Goal: Information Seeking & Learning: Check status

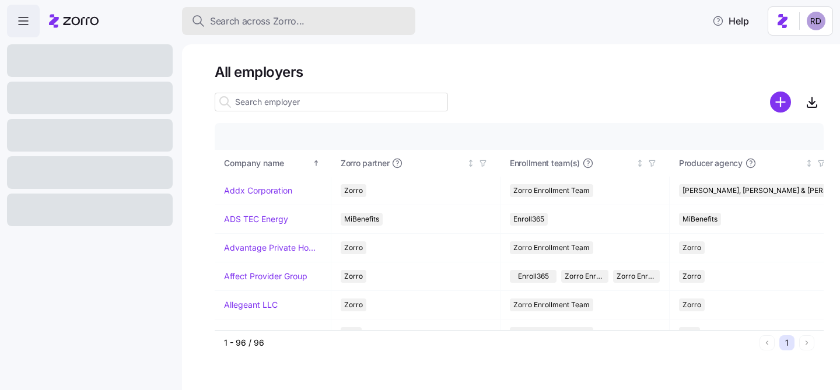
click at [281, 14] on span "Search across Zorro..." at bounding box center [257, 21] width 95 height 15
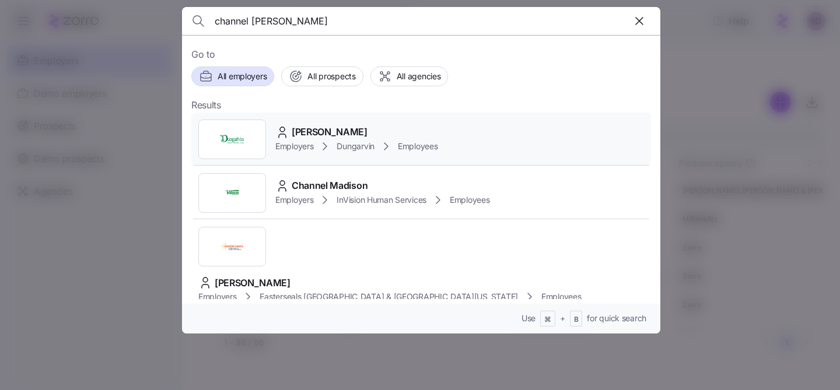
type input "channel [PERSON_NAME]"
click at [359, 123] on div "[PERSON_NAME] Employers Dungarvin Employees" at bounding box center [421, 140] width 460 height 54
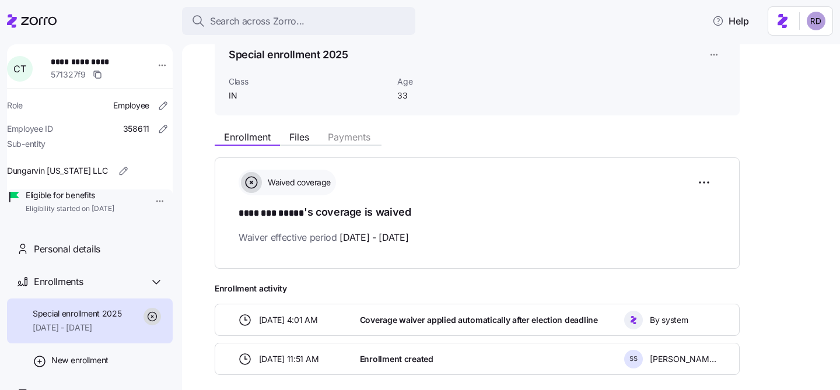
scroll to position [111, 0]
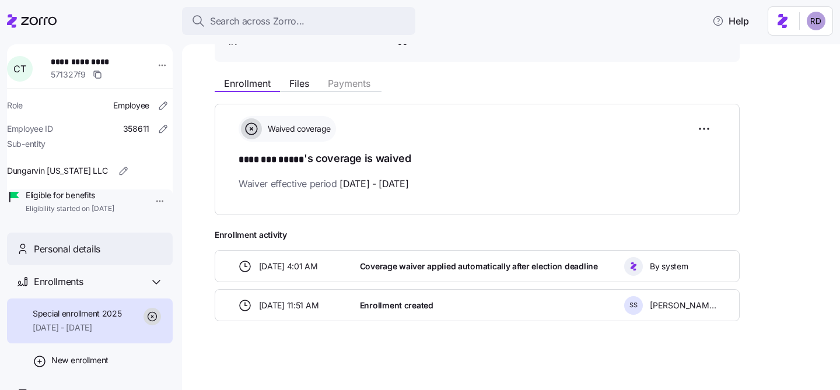
click at [91, 257] on span "Personal details" at bounding box center [67, 249] width 67 height 15
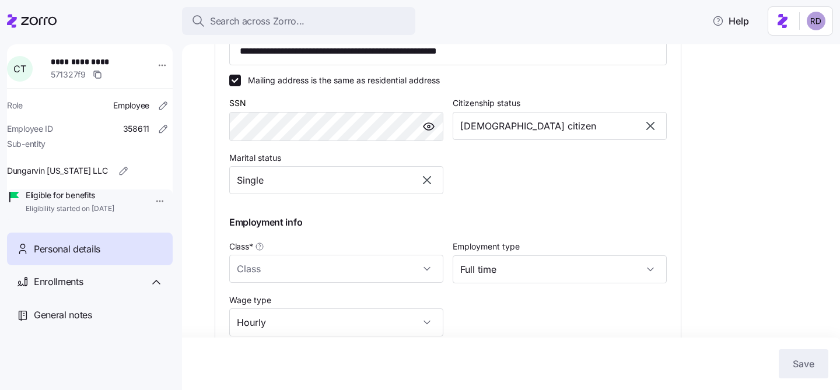
type input "IN"
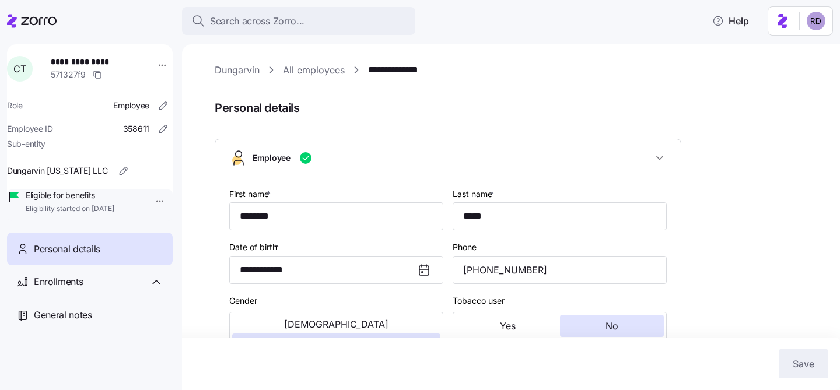
click at [300, 60] on div "**********" at bounding box center [511, 217] width 658 height 346
click at [65, 289] on span "Enrollments" at bounding box center [58, 282] width 49 height 15
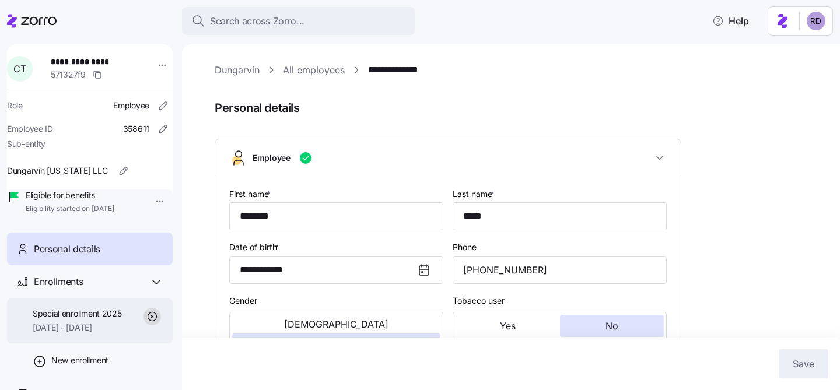
click at [87, 320] on span "Special enrollment 2025" at bounding box center [77, 314] width 89 height 12
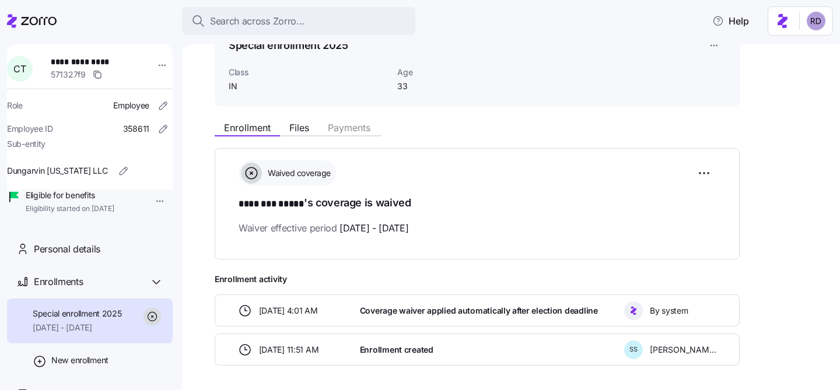
scroll to position [111, 0]
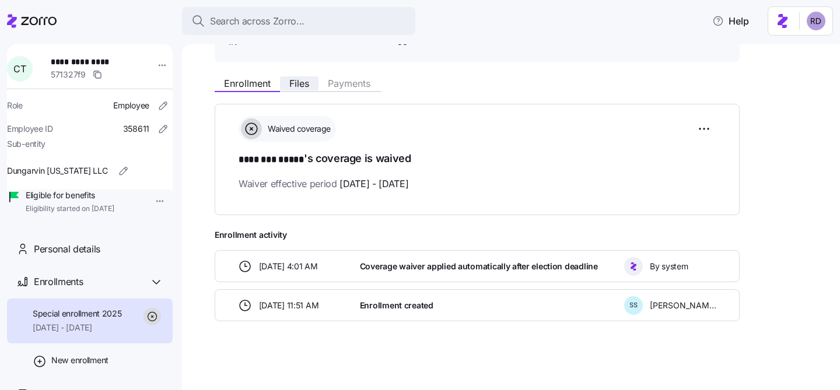
click at [312, 82] on button "Files" at bounding box center [299, 83] width 39 height 14
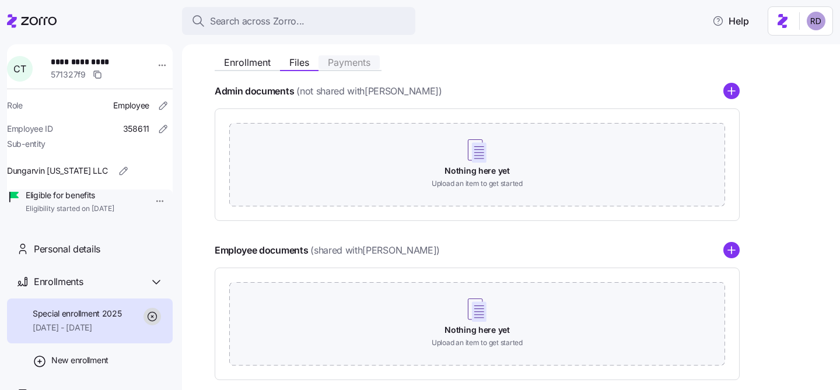
scroll to position [68, 0]
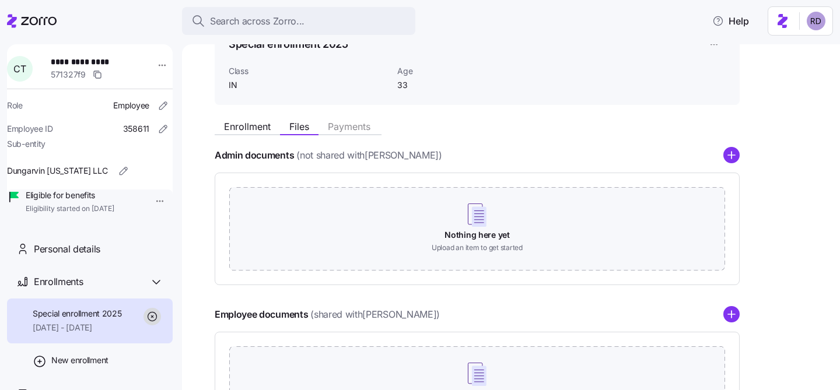
click at [228, 116] on div "Enrollment Files Payments" at bounding box center [477, 124] width 525 height 21
click at [240, 127] on span "Enrollment" at bounding box center [247, 126] width 47 height 9
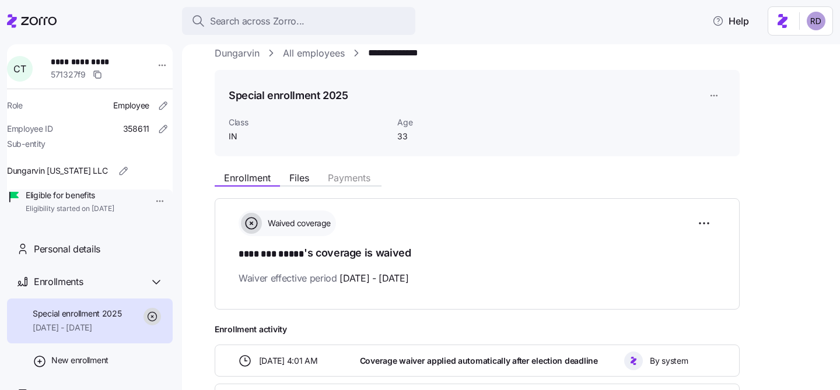
scroll to position [19, 0]
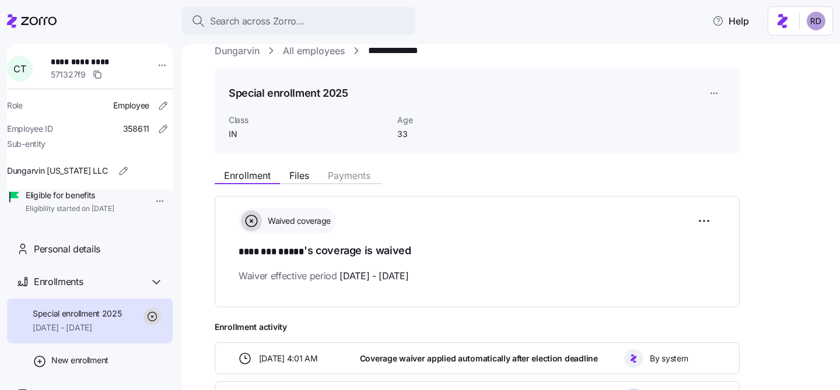
click at [223, 48] on link "Dungarvin" at bounding box center [237, 51] width 45 height 15
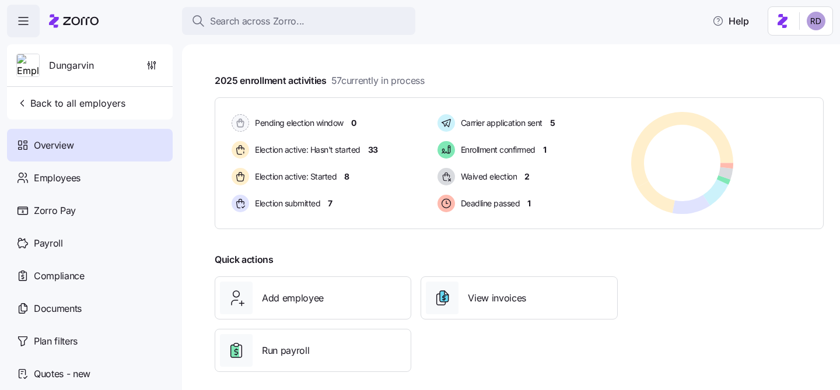
scroll to position [206, 0]
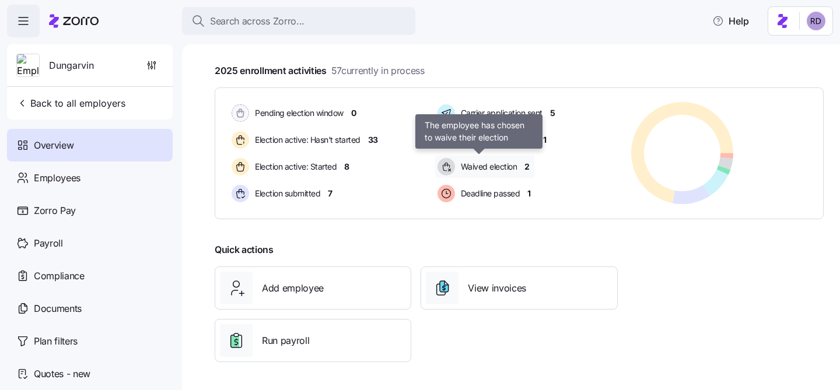
click at [470, 172] on span "Waived election" at bounding box center [487, 167] width 60 height 12
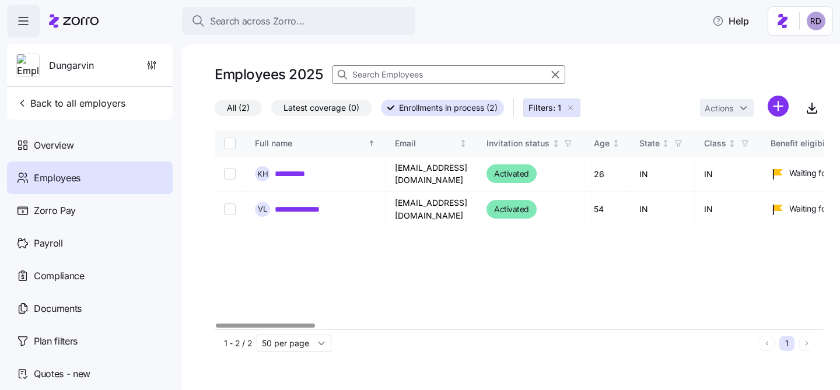
click at [571, 108] on icon "button" at bounding box center [570, 107] width 9 height 9
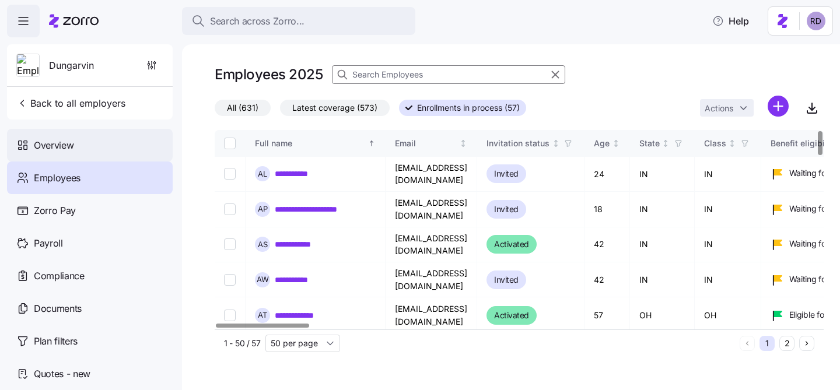
click at [75, 149] on div "Overview" at bounding box center [90, 145] width 166 height 33
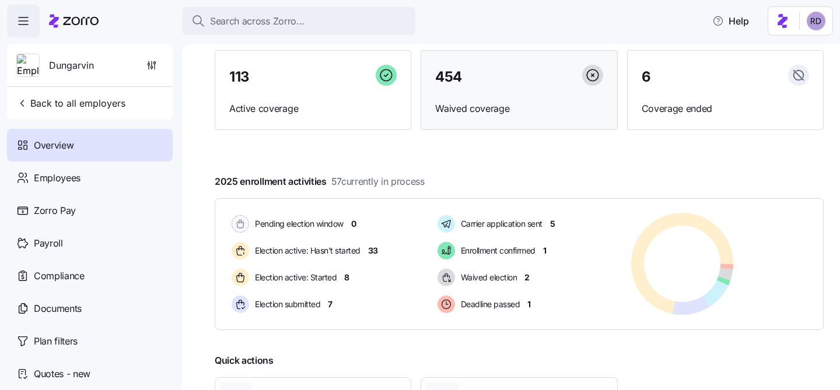
scroll to position [96, 0]
click at [508, 100] on div "454 Waived coverage" at bounding box center [519, 90] width 197 height 81
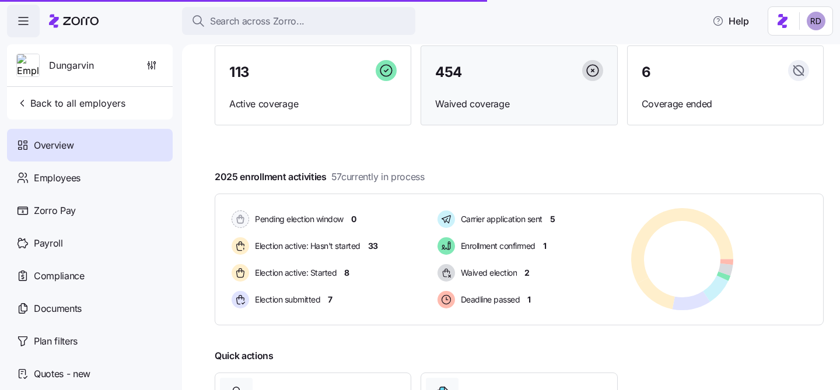
scroll to position [61, 0]
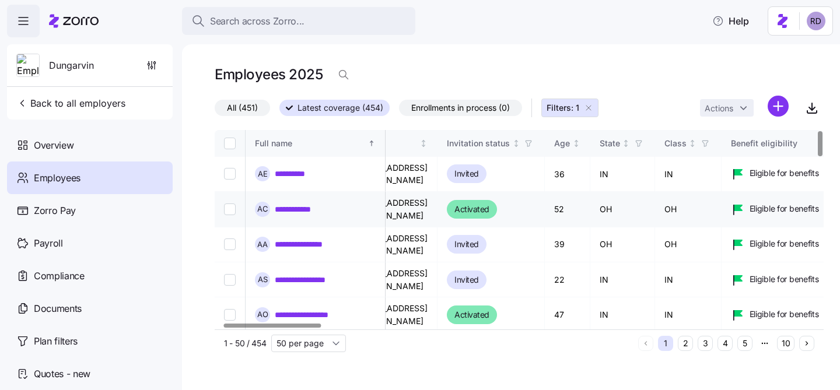
scroll to position [0, 61]
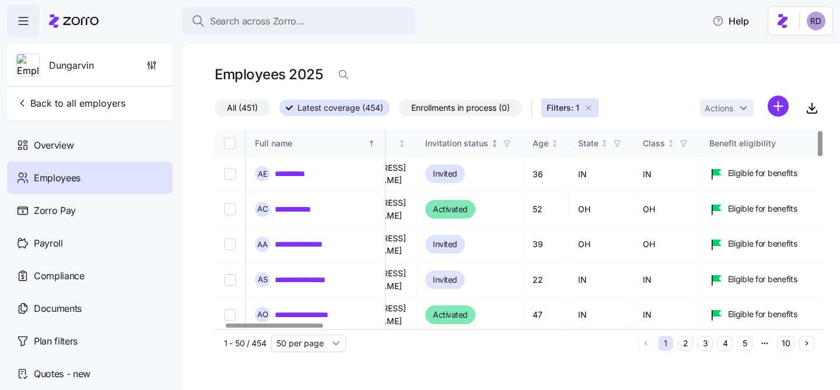
click at [511, 141] on icon "button" at bounding box center [507, 143] width 8 height 8
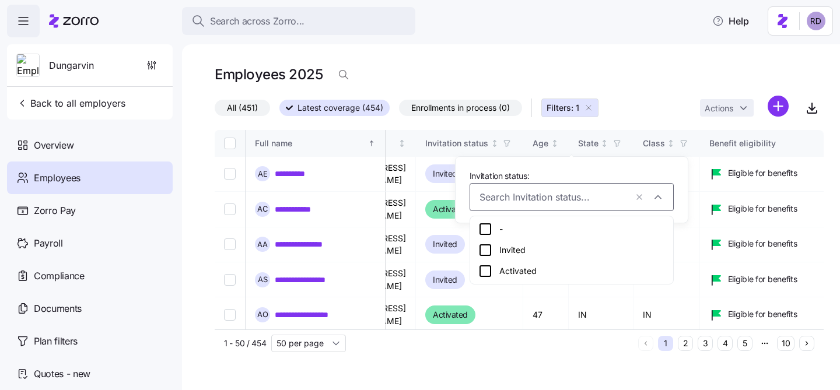
click at [489, 271] on icon at bounding box center [485, 271] width 14 height 14
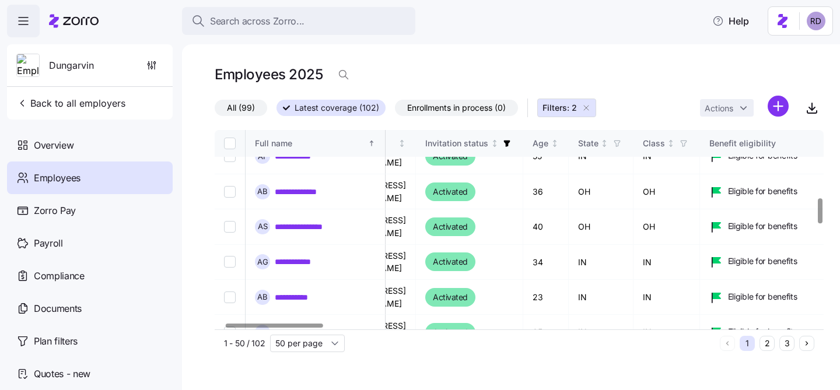
scroll to position [0, 61]
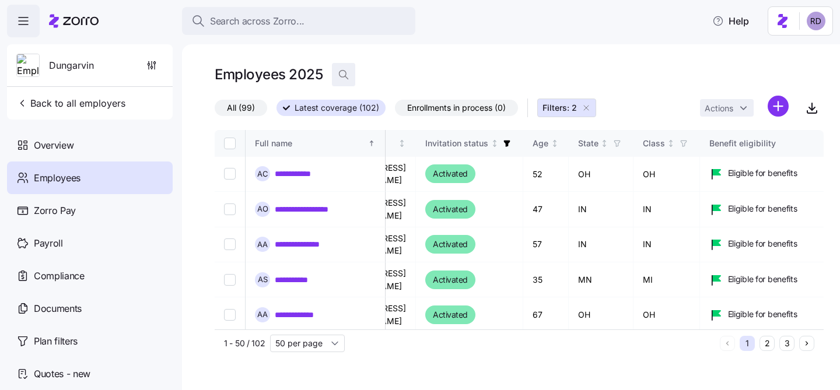
click at [337, 75] on span "button" at bounding box center [344, 75] width 22 height 22
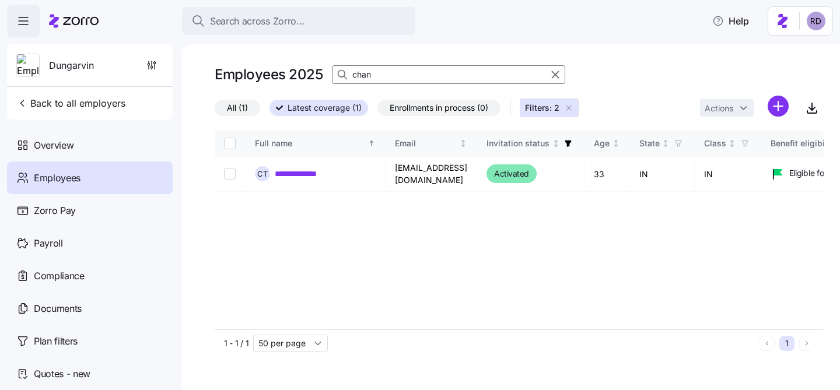
click at [369, 73] on input "chan" at bounding box center [448, 74] width 233 height 19
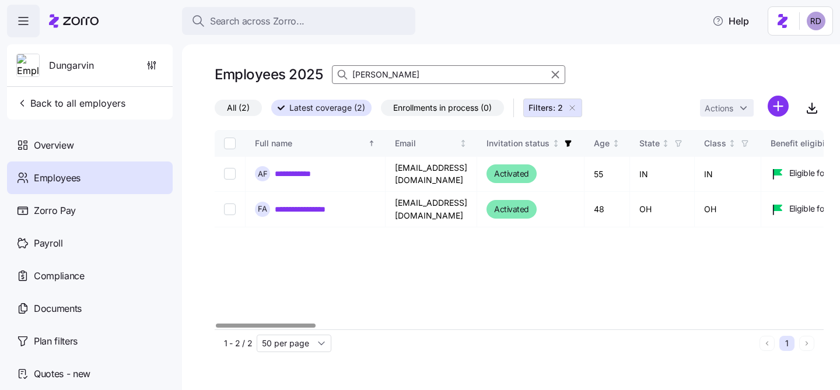
click at [355, 72] on input "[PERSON_NAME]" at bounding box center [448, 74] width 233 height 19
type input "chan"
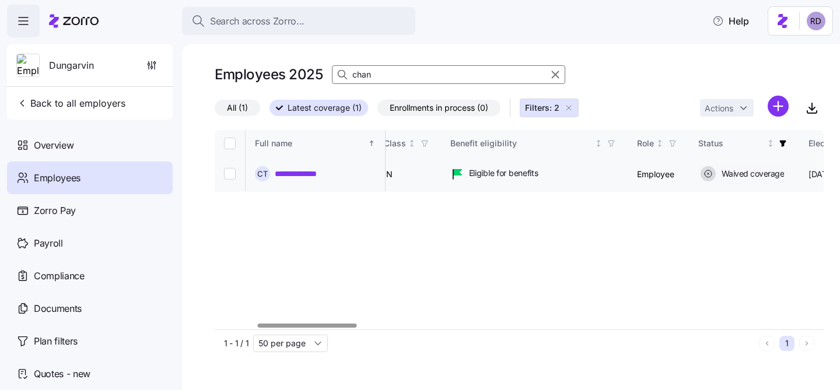
scroll to position [0, 385]
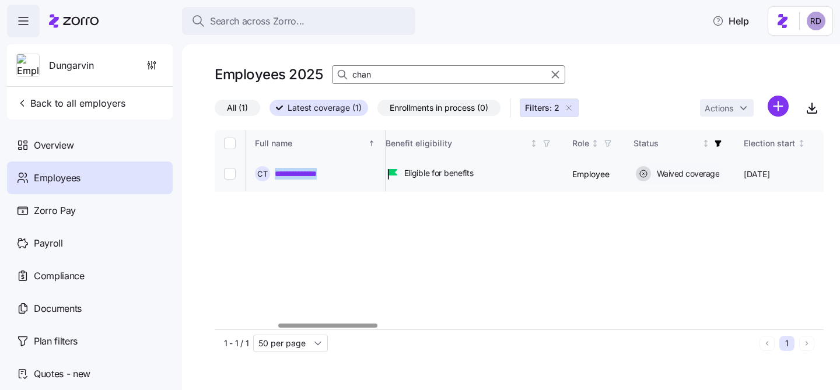
click at [298, 172] on link "**********" at bounding box center [304, 174] width 58 height 12
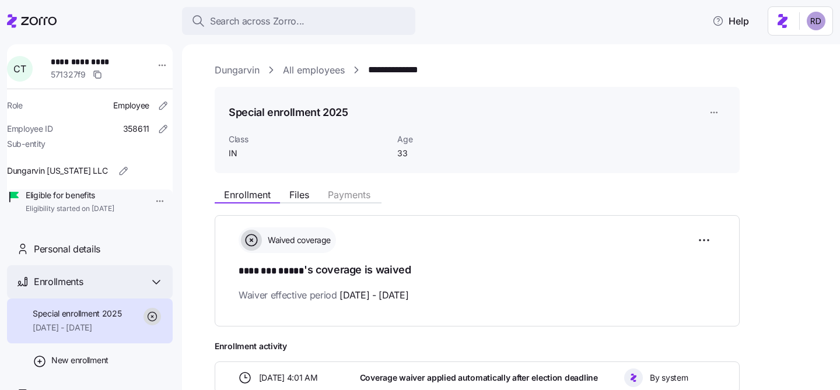
scroll to position [32, 0]
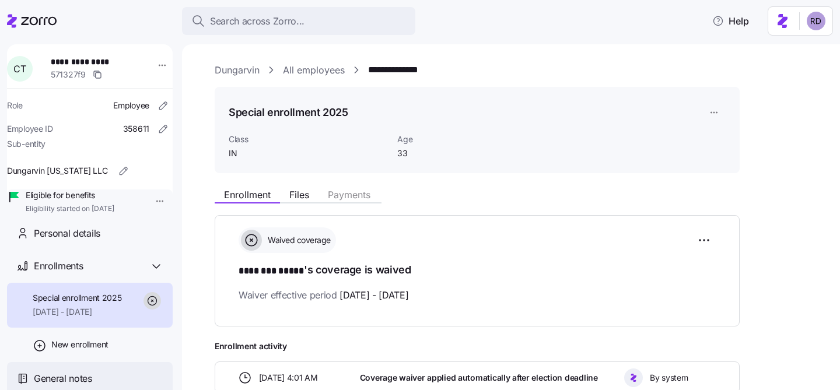
click at [67, 383] on span "General notes" at bounding box center [63, 379] width 58 height 15
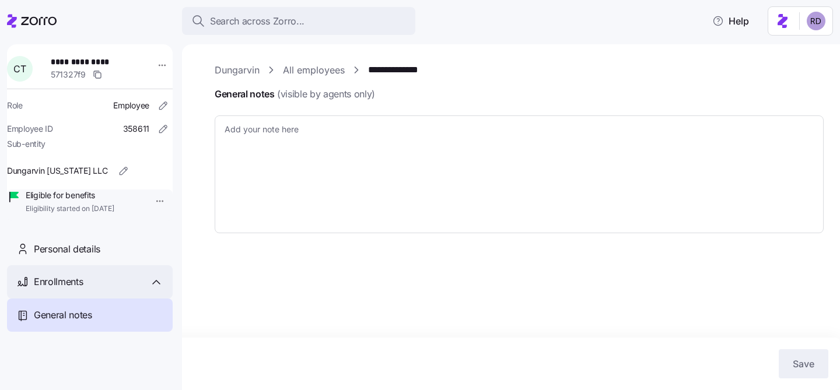
click at [83, 289] on span "Enrollments" at bounding box center [58, 282] width 49 height 15
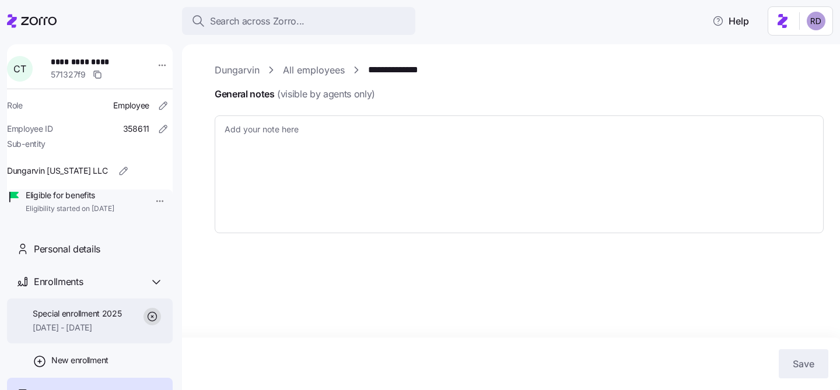
click at [89, 320] on span "Special enrollment 2025" at bounding box center [77, 314] width 89 height 12
type textarea "x"
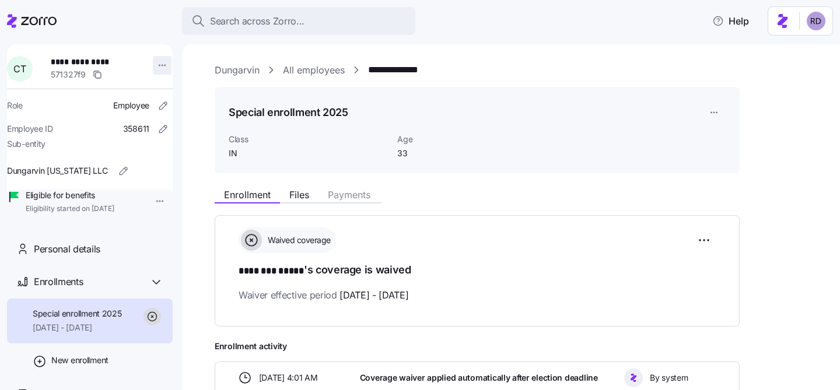
click at [151, 60] on html "**********" at bounding box center [420, 191] width 840 height 383
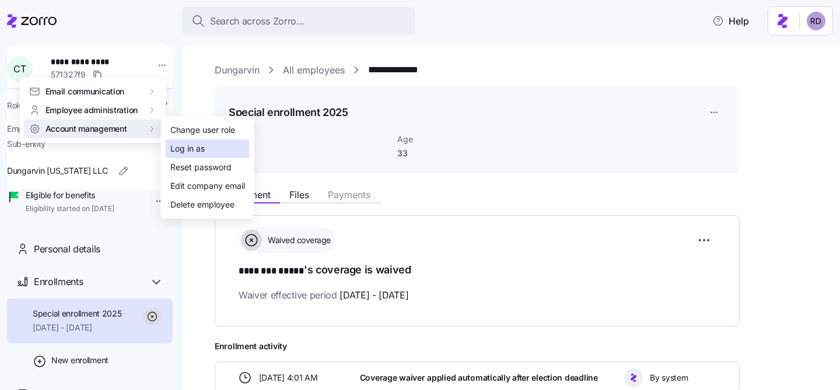
click at [201, 150] on div "Log in as" at bounding box center [187, 148] width 34 height 13
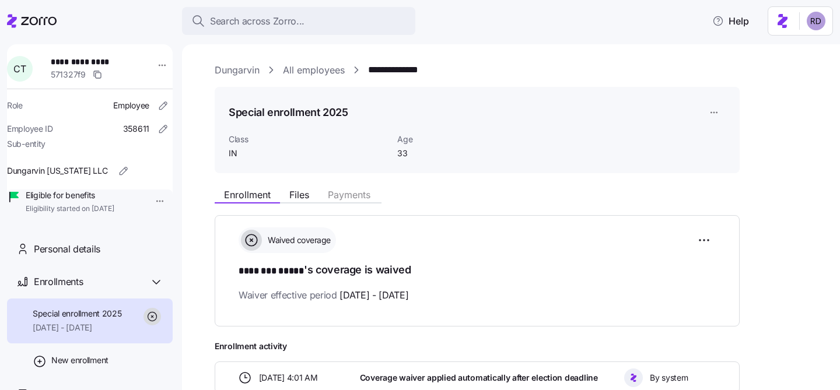
click at [296, 71] on link "All employees" at bounding box center [314, 70] width 62 height 15
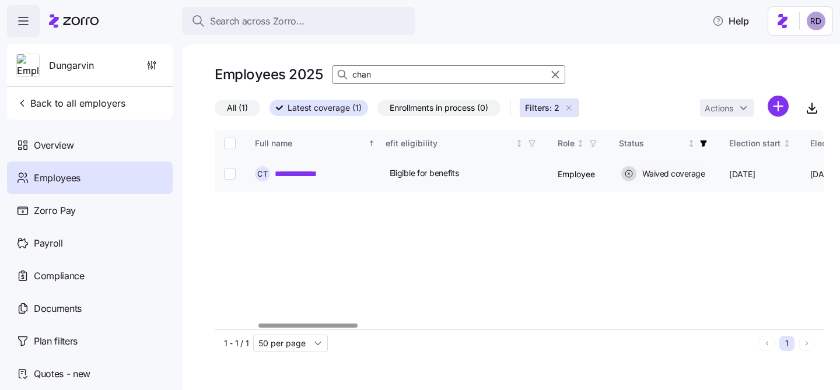
scroll to position [0, 589]
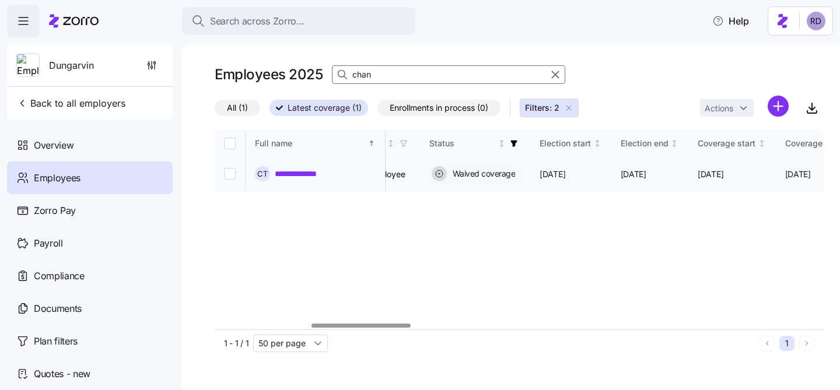
drag, startPoint x: 591, startPoint y: 171, endPoint x: 639, endPoint y: 166, distance: 48.7
click at [611, 166] on td "[DATE]" at bounding box center [570, 174] width 81 height 35
click at [565, 170] on span "[DATE]" at bounding box center [553, 175] width 26 height 12
click at [378, 82] on input "chan" at bounding box center [448, 74] width 233 height 19
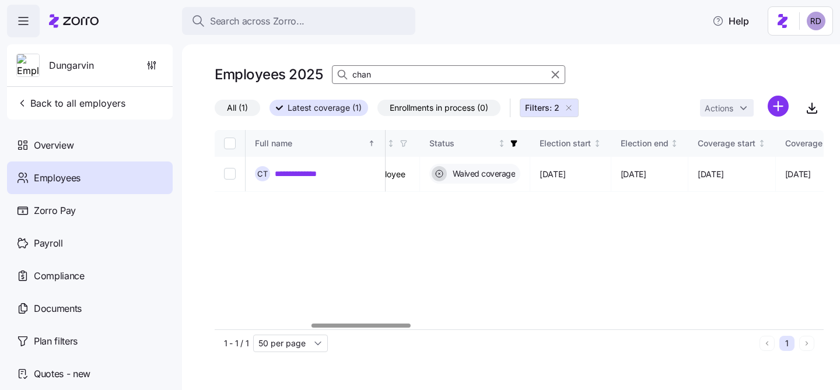
click at [378, 82] on input "chan" at bounding box center [448, 74] width 233 height 19
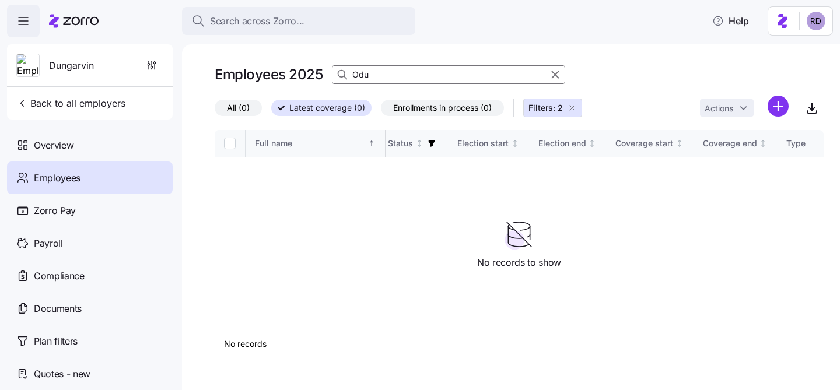
click at [579, 107] on button "Filters: 2" at bounding box center [552, 108] width 59 height 19
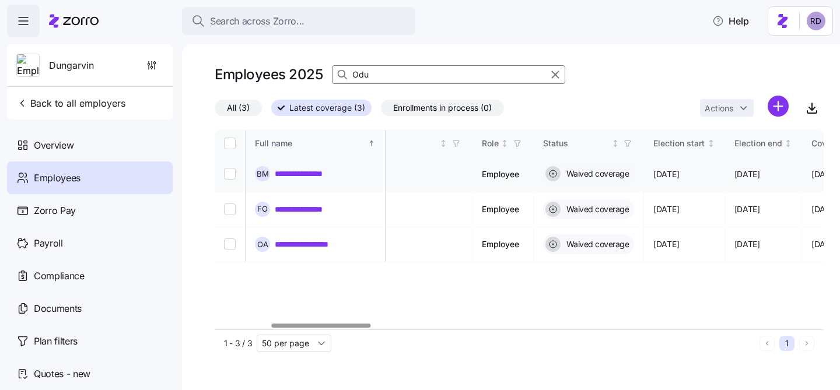
scroll to position [0, 342]
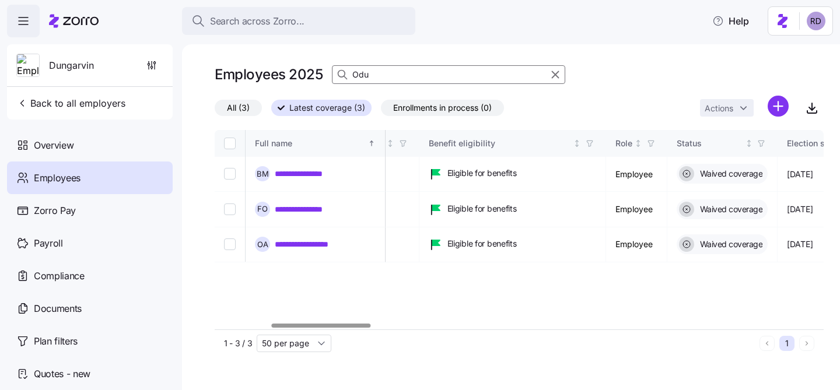
click at [368, 77] on input "Odu" at bounding box center [448, 74] width 233 height 19
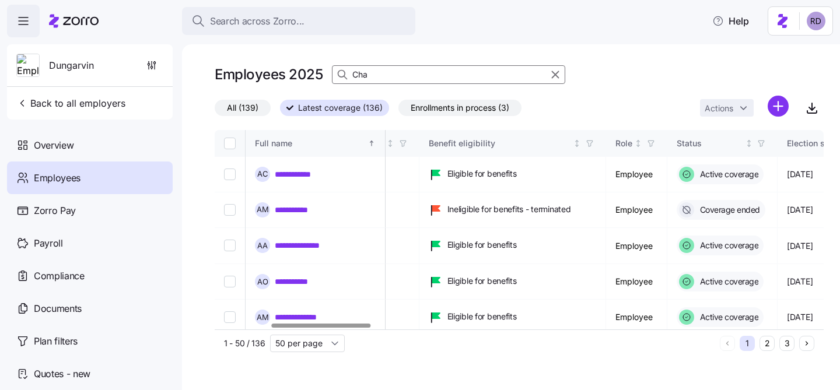
click at [397, 81] on input "Cha" at bounding box center [448, 74] width 233 height 19
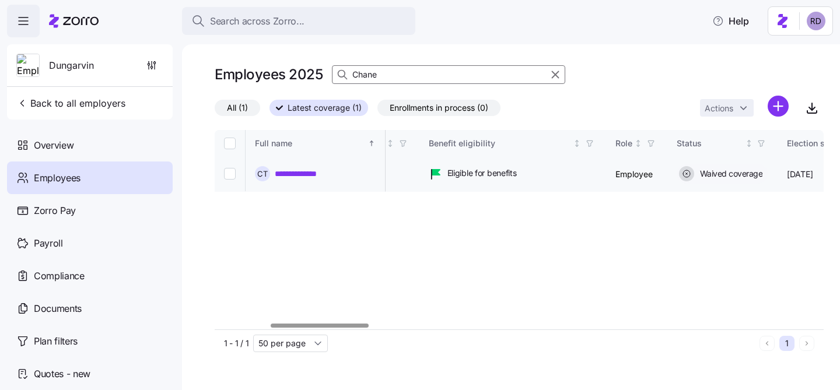
type input "Chane"
click at [304, 169] on link "**********" at bounding box center [304, 174] width 58 height 12
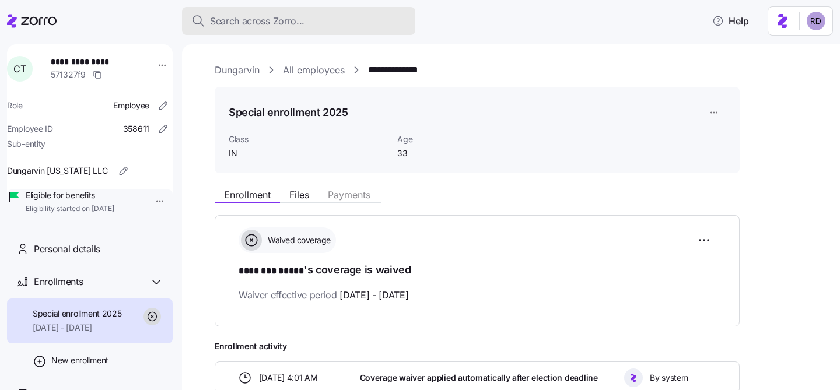
click at [298, 14] on span "Search across Zorro..." at bounding box center [257, 21] width 95 height 15
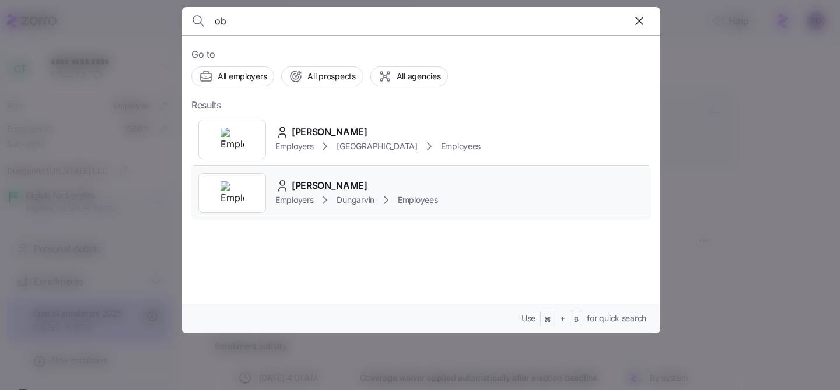
type input "ob"
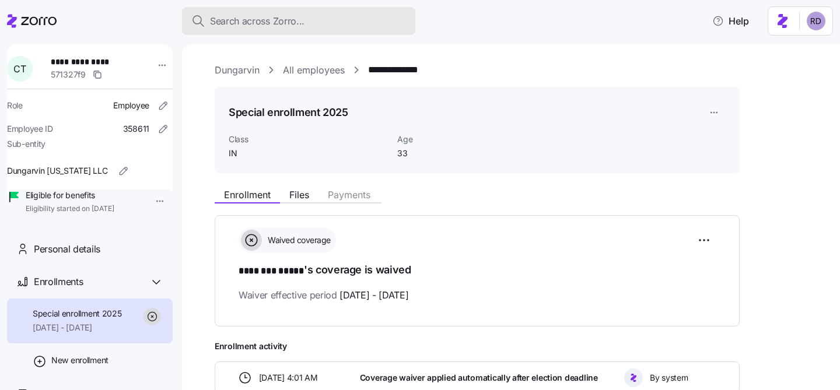
click at [248, 11] on button "Search across Zorro..." at bounding box center [298, 21] width 233 height 28
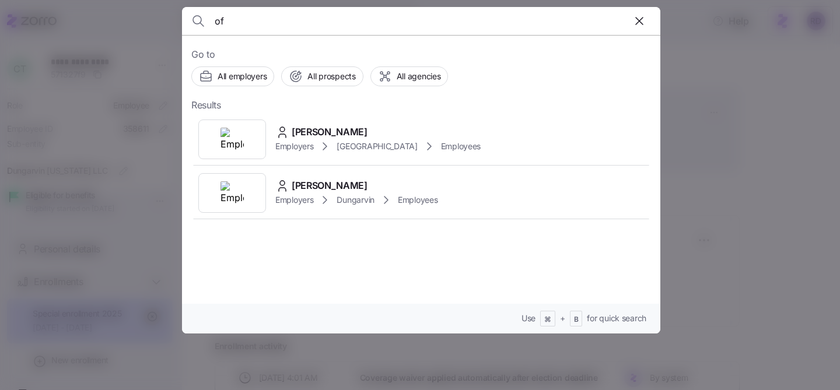
type input "o"
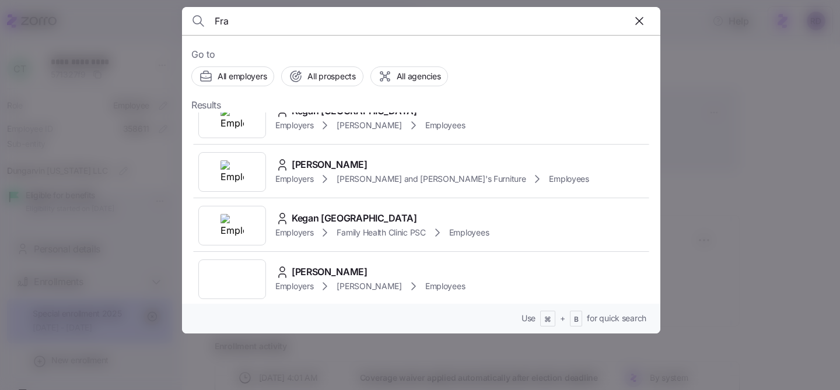
type input "Fra"
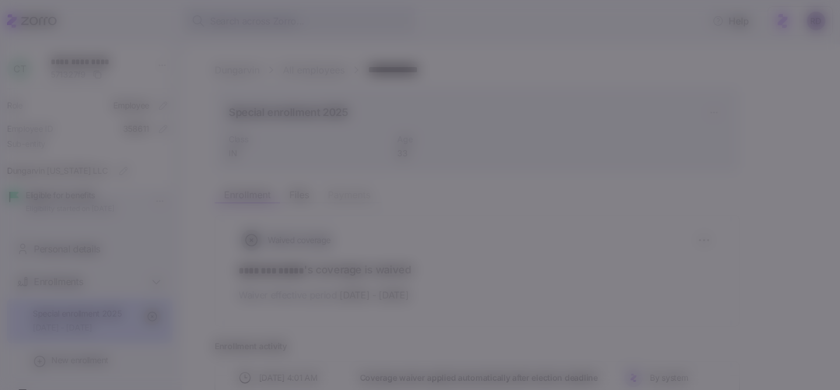
scroll to position [394, 0]
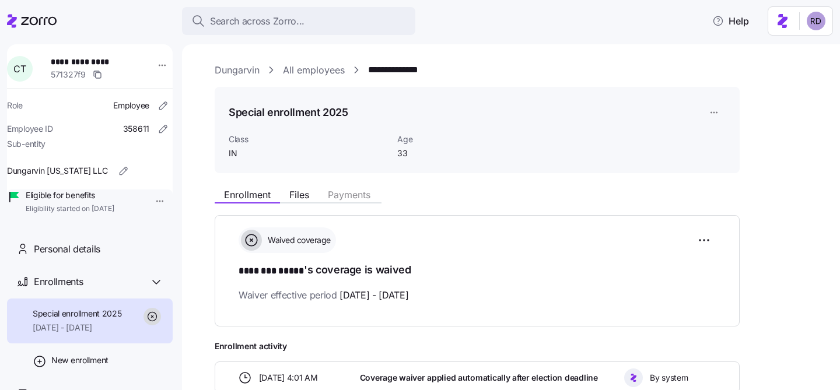
click at [327, 76] on link "All employees" at bounding box center [314, 70] width 62 height 15
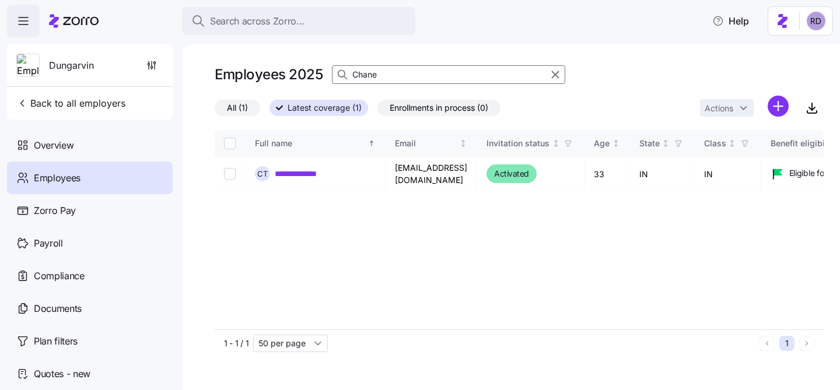
click at [420, 72] on input "Chane" at bounding box center [448, 74] width 233 height 19
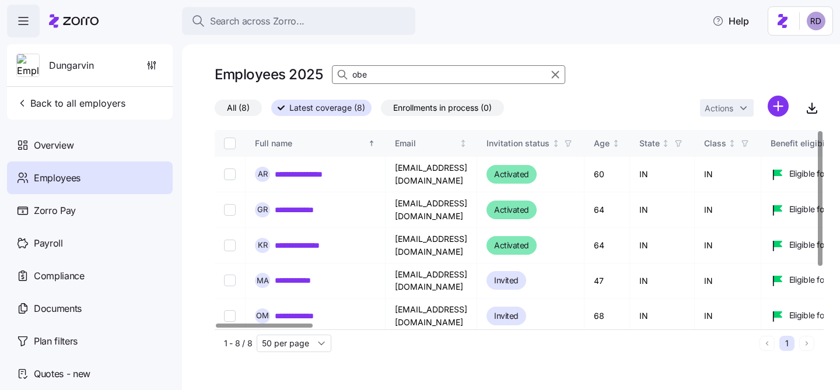
click at [400, 77] on input "obe" at bounding box center [448, 74] width 233 height 19
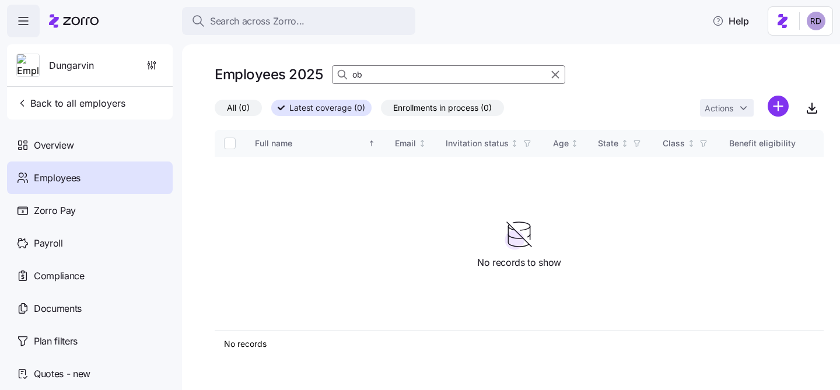
type input "o"
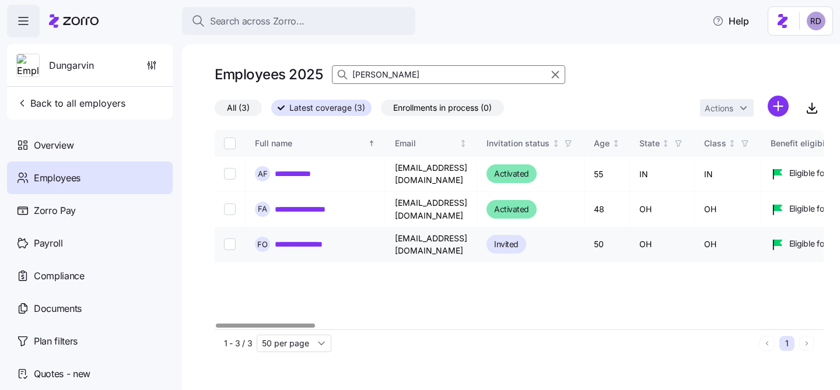
type input "[PERSON_NAME]"
click at [331, 239] on link "**********" at bounding box center [309, 245] width 69 height 12
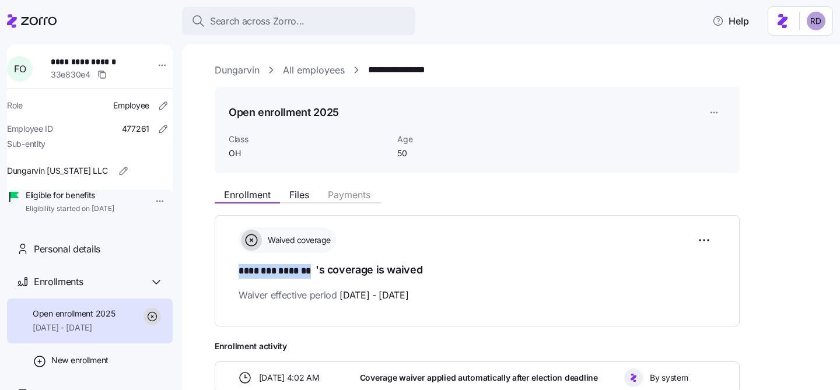
drag, startPoint x: 315, startPoint y: 272, endPoint x: 235, endPoint y: 270, distance: 80.6
click at [235, 270] on div "Waived coverage ******** ******* 's coverage is waived Waiver effective period …" at bounding box center [477, 270] width 525 height 111
copy span "******** *******"
click at [44, 201] on span "Eligible for benefits" at bounding box center [70, 196] width 89 height 12
click at [155, 203] on html "**********" at bounding box center [420, 191] width 840 height 383
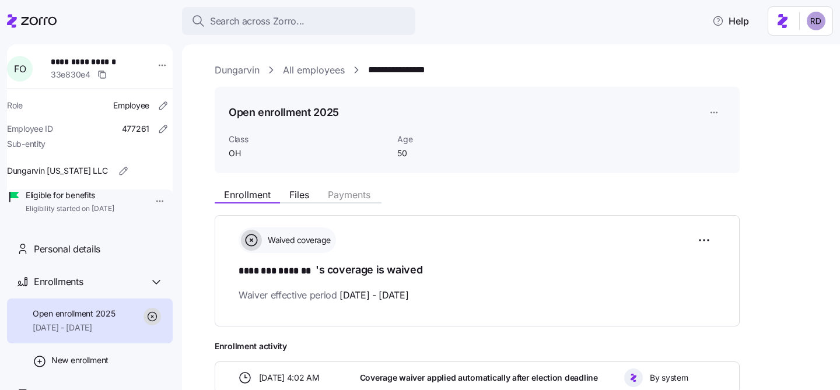
click at [170, 191] on html "**********" at bounding box center [420, 191] width 840 height 383
click at [48, 175] on span "Dungarvin [US_STATE] LLC" at bounding box center [57, 171] width 100 height 12
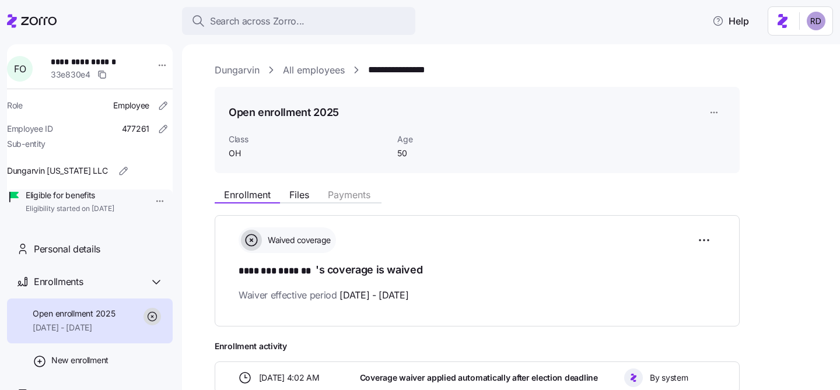
click at [322, 67] on link "All employees" at bounding box center [314, 70] width 62 height 15
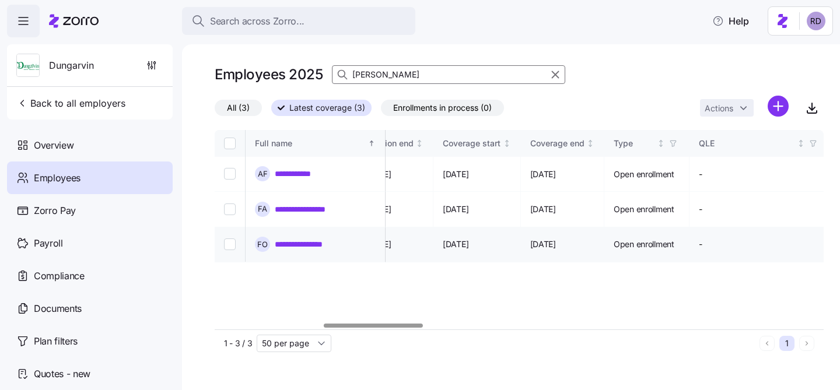
scroll to position [0, 578]
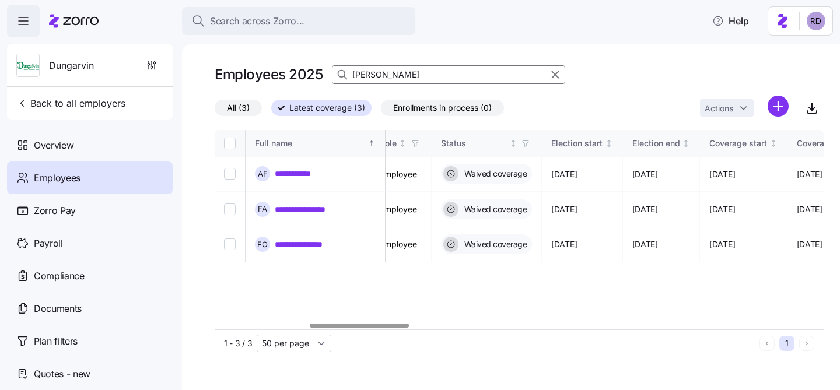
click at [417, 81] on input "[PERSON_NAME]" at bounding box center [448, 74] width 233 height 19
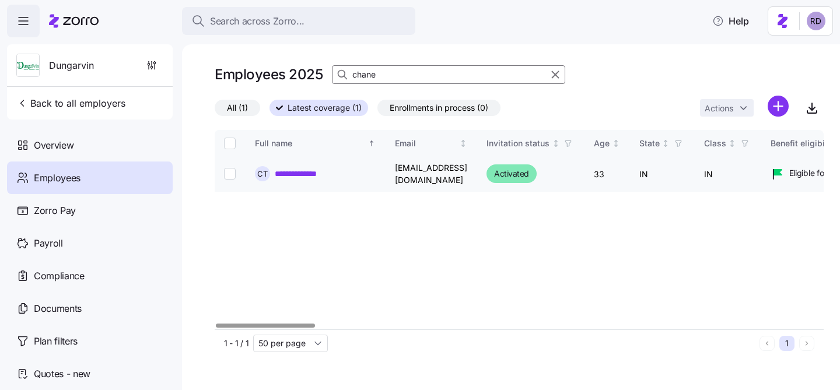
type input "chane"
click at [330, 173] on link "**********" at bounding box center [304, 174] width 58 height 12
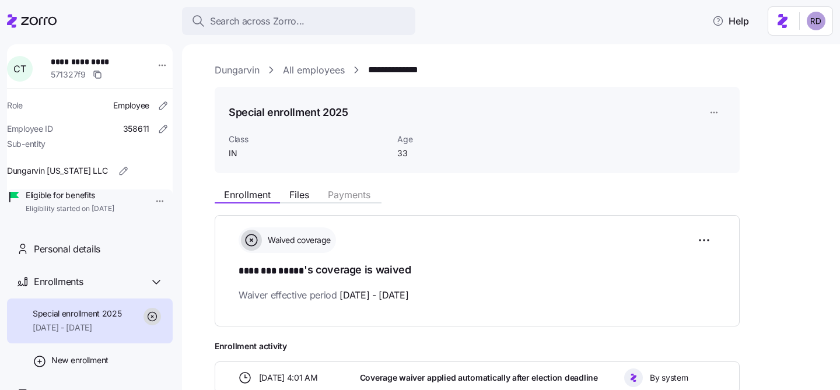
click at [306, 71] on link "All employees" at bounding box center [314, 70] width 62 height 15
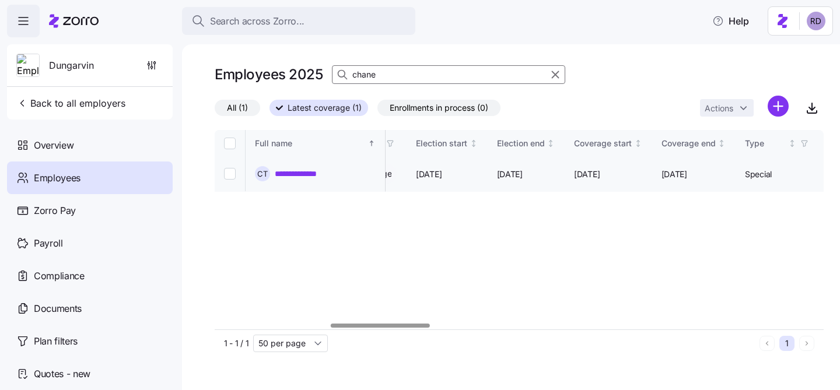
scroll to position [0, 708]
click at [380, 76] on input "chane" at bounding box center [448, 74] width 233 height 19
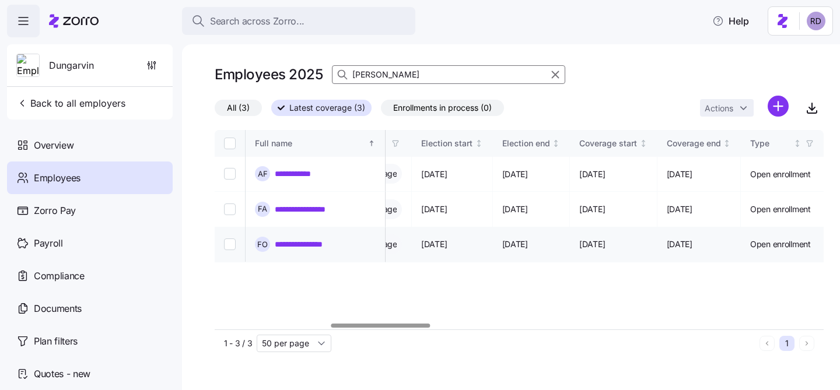
type input "[PERSON_NAME]"
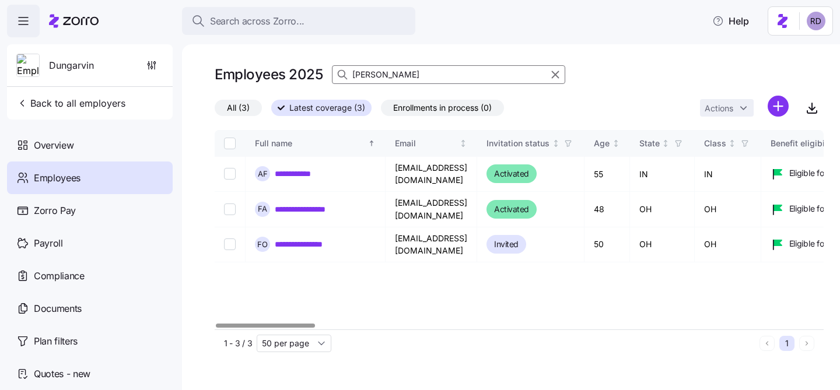
click at [442, 321] on div "**********" at bounding box center [519, 230] width 609 height 200
click at [229, 239] on input "Select record 3" at bounding box center [230, 245] width 12 height 12
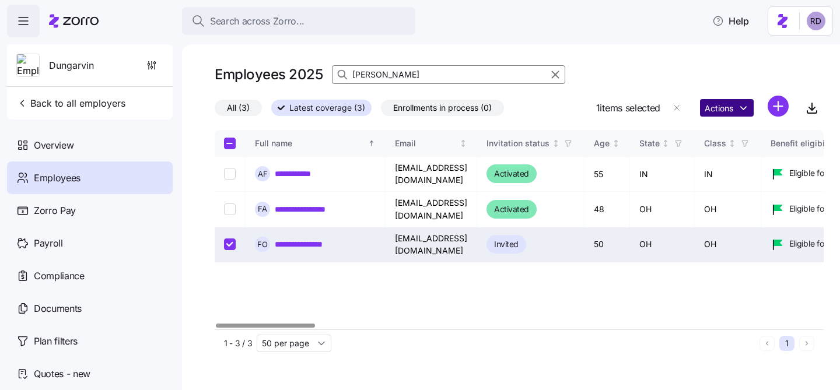
click at [722, 106] on html "**********" at bounding box center [420, 191] width 840 height 383
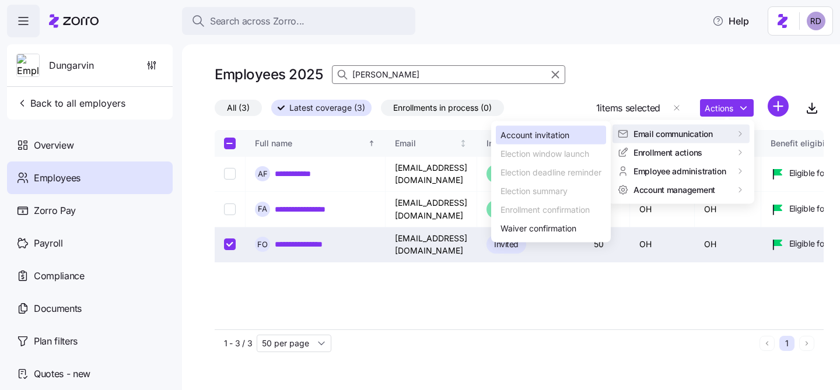
click at [574, 140] on div "Account invitation" at bounding box center [551, 135] width 110 height 19
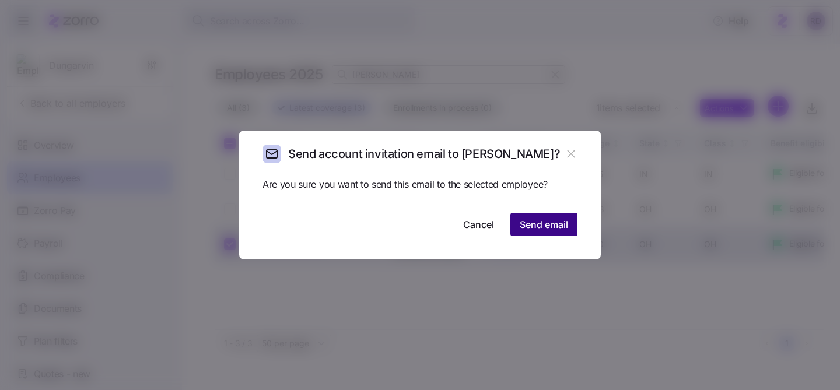
click at [571, 225] on button "Send email" at bounding box center [544, 224] width 67 height 23
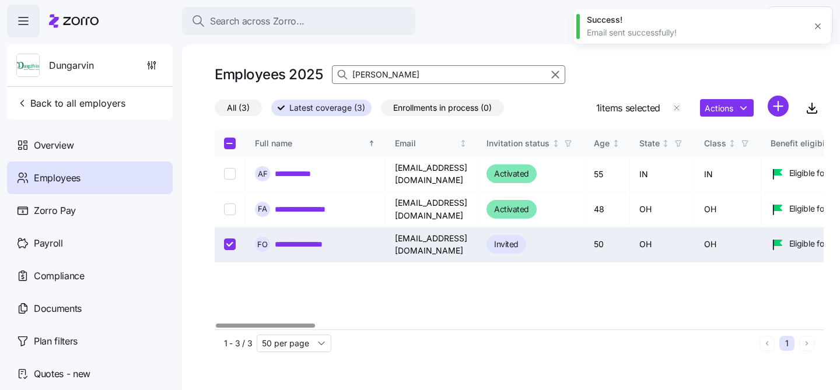
click at [229, 239] on input "Select record 3" at bounding box center [230, 245] width 12 height 12
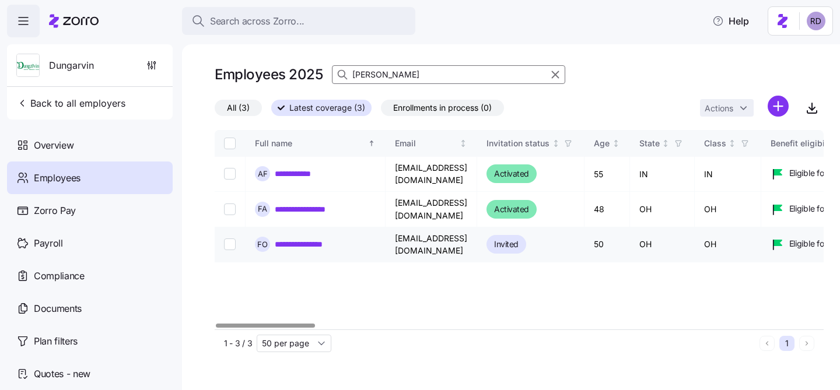
click at [224, 239] on input "Select record 3" at bounding box center [230, 245] width 12 height 12
checkbox input "true"
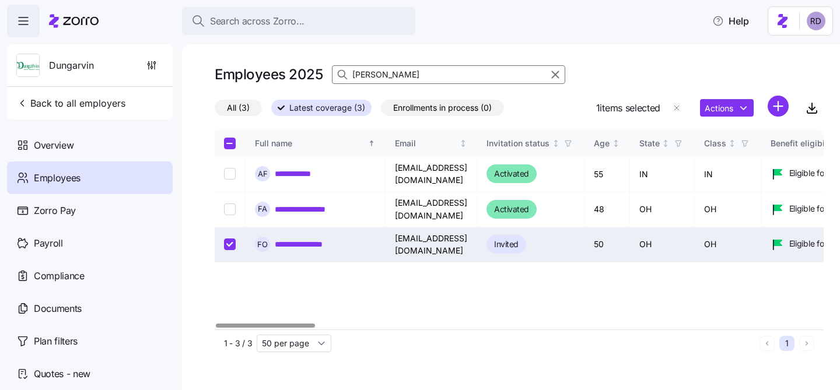
click at [721, 121] on div at bounding box center [519, 125] width 609 height 9
click at [723, 112] on html "**********" at bounding box center [420, 191] width 840 height 383
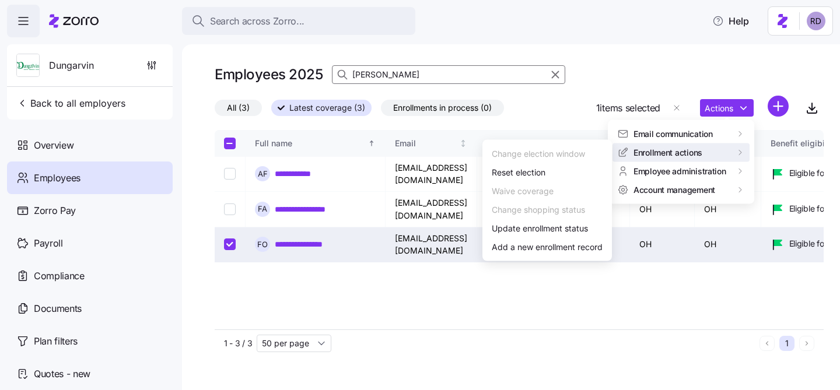
click at [473, 288] on html "**********" at bounding box center [420, 191] width 840 height 383
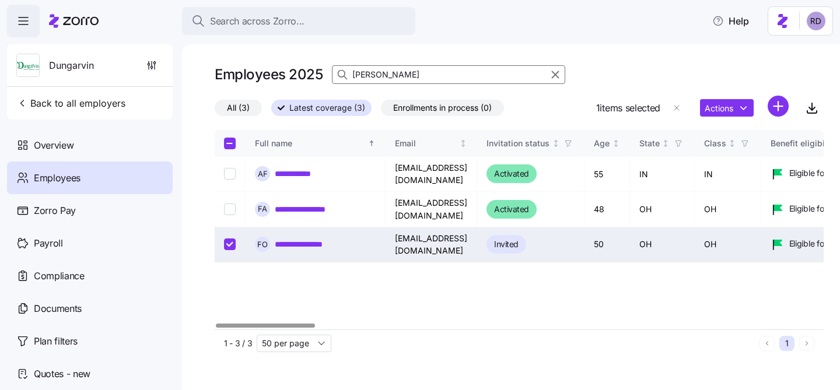
click at [303, 239] on link "**********" at bounding box center [309, 245] width 69 height 12
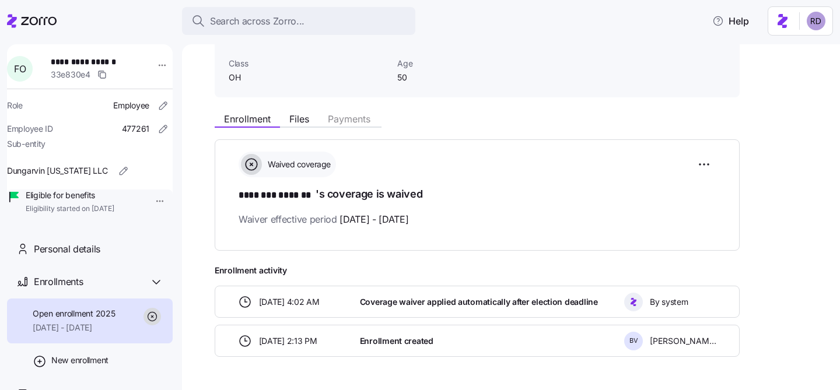
scroll to position [32, 0]
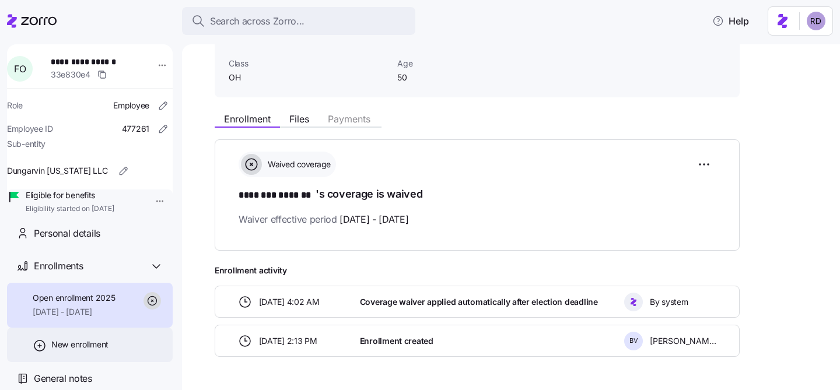
click at [104, 349] on span "New enrollment" at bounding box center [79, 345] width 57 height 12
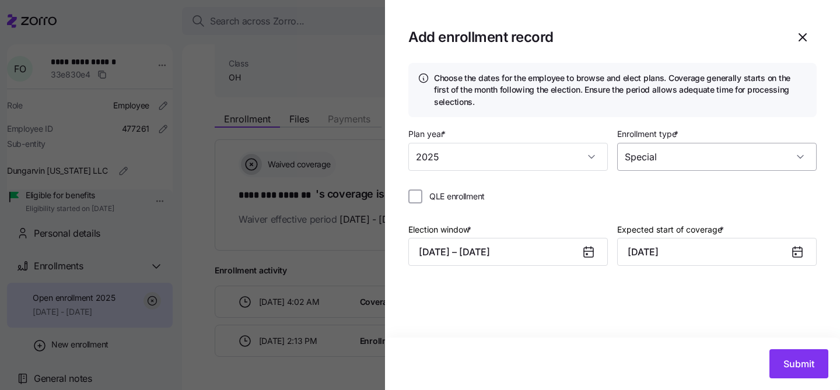
click at [656, 161] on input "Special" at bounding box center [717, 157] width 200 height 28
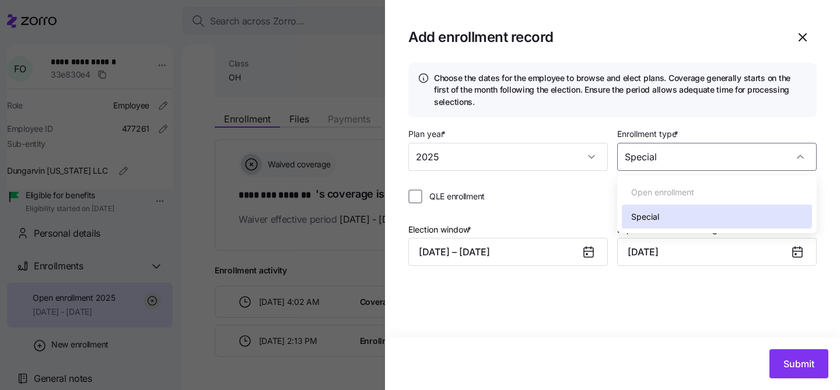
click at [664, 130] on label "Enrollment type *" at bounding box center [649, 134] width 64 height 13
click at [664, 143] on input "Special" at bounding box center [717, 157] width 200 height 28
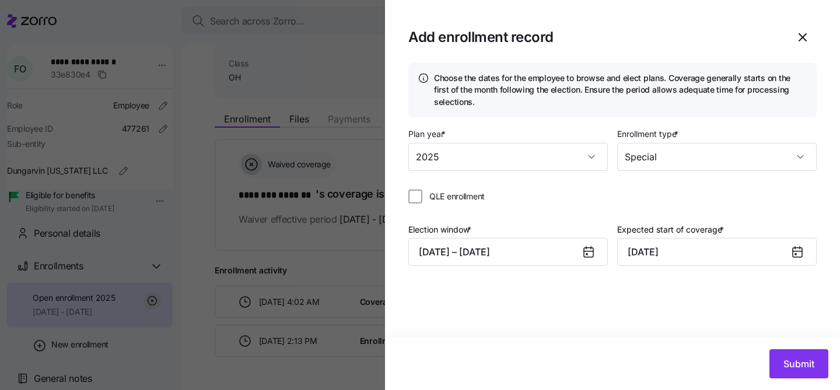
click at [516, 188] on div "Plan year * 2025 Enrollment type * Special QLE enrollment Election window * [DA…" at bounding box center [612, 206] width 408 height 158
click at [421, 198] on input "QLE enrollment" at bounding box center [415, 197] width 14 height 14
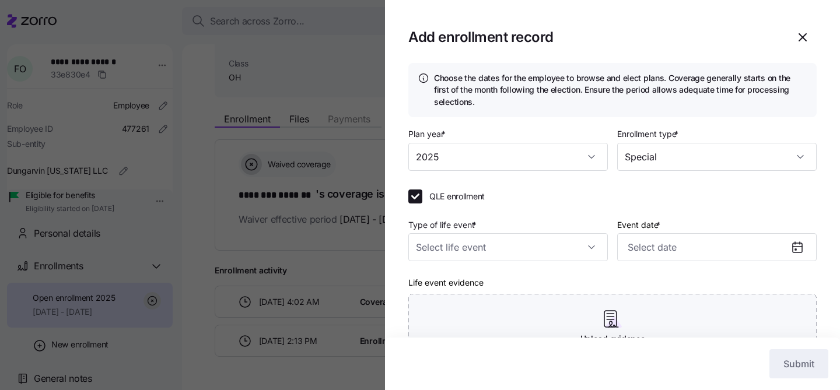
click at [456, 266] on div "Type of life event * Event date * Life event evidence Upload evidence Drag file…" at bounding box center [612, 301] width 408 height 167
click at [457, 247] on input "Type of life event *" at bounding box center [508, 247] width 200 height 28
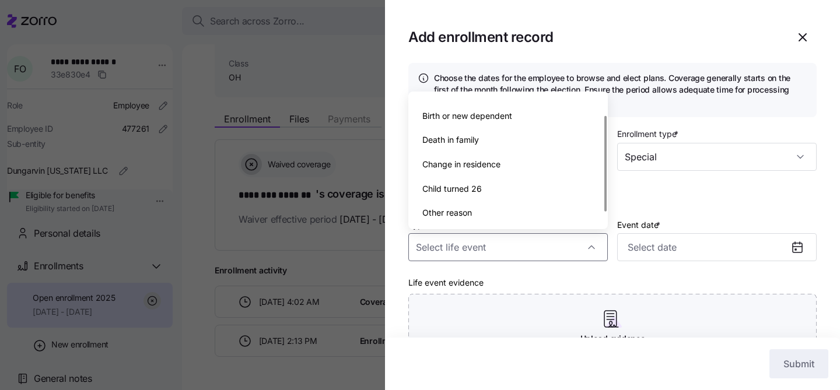
scroll to position [0, 0]
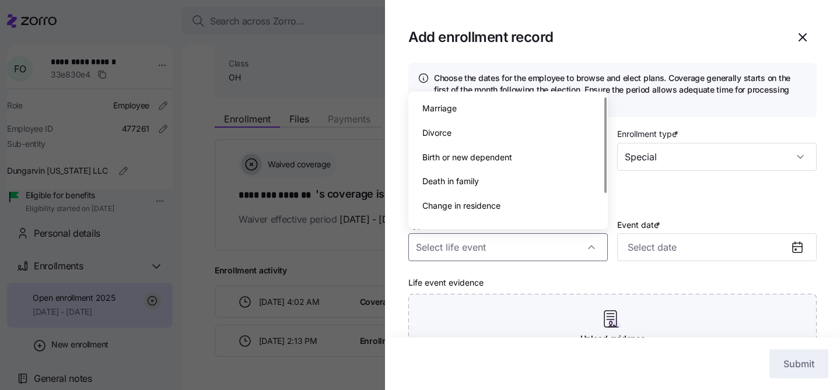
click at [697, 201] on div "QLE enrollment" at bounding box center [612, 197] width 408 height 14
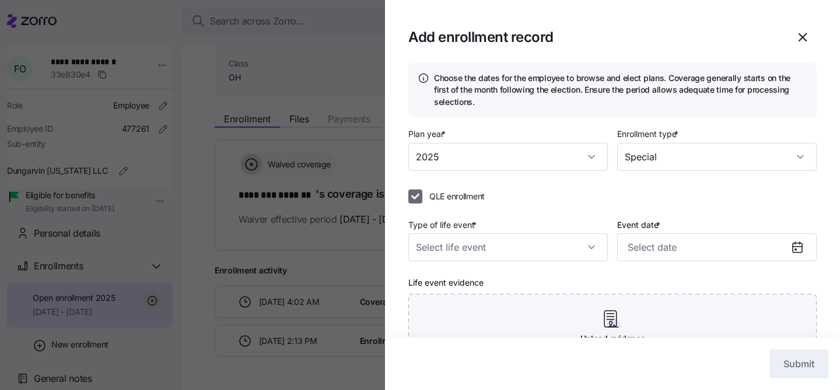
click at [418, 198] on input "QLE enrollment" at bounding box center [415, 197] width 14 height 14
checkbox input "false"
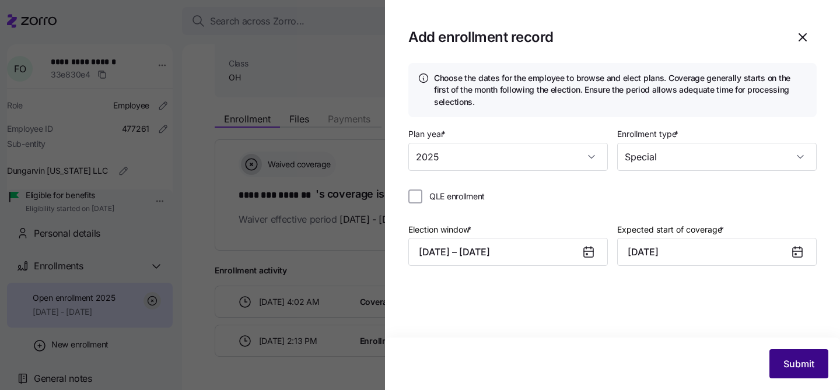
click at [798, 365] on span "Submit" at bounding box center [799, 364] width 31 height 14
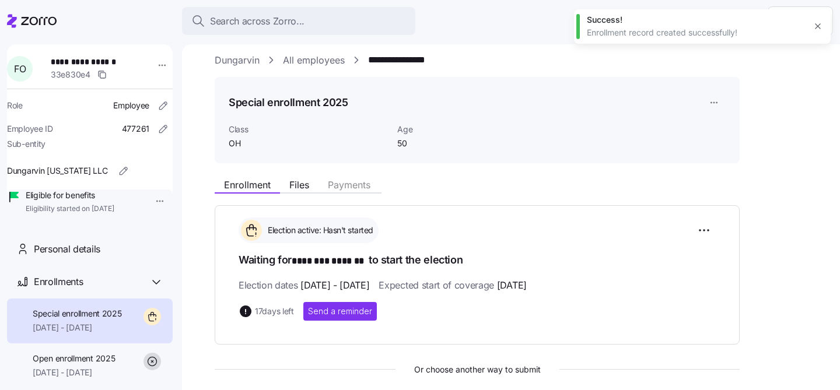
scroll to position [14, 0]
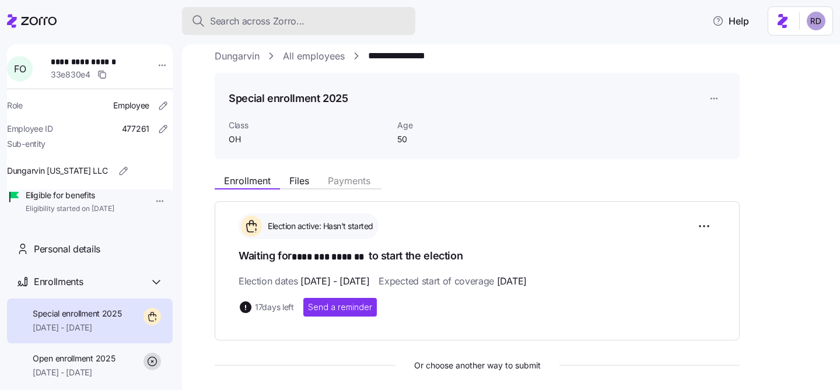
click at [280, 9] on button "Search across Zorro..." at bounding box center [298, 21] width 233 height 28
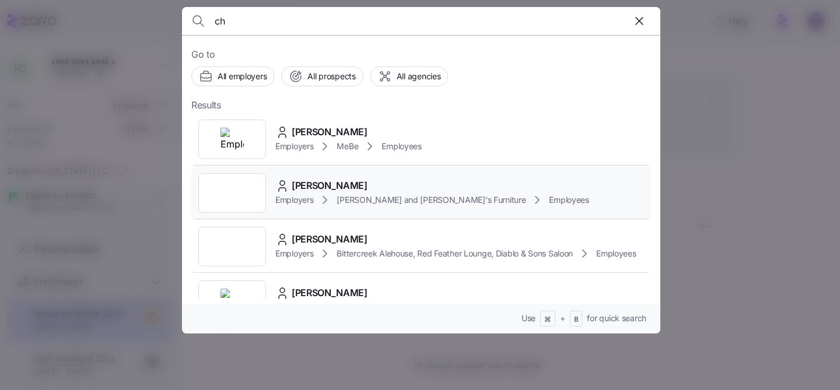
type input "c"
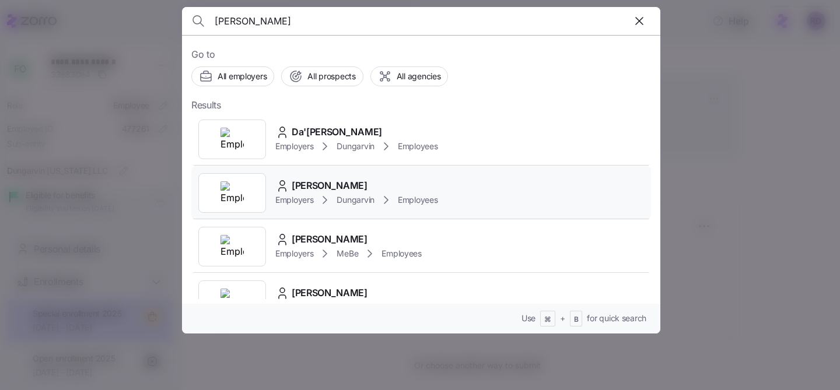
type input "[PERSON_NAME]"
click at [488, 187] on div "[PERSON_NAME] Employers Dungarvin Employees" at bounding box center [421, 193] width 460 height 54
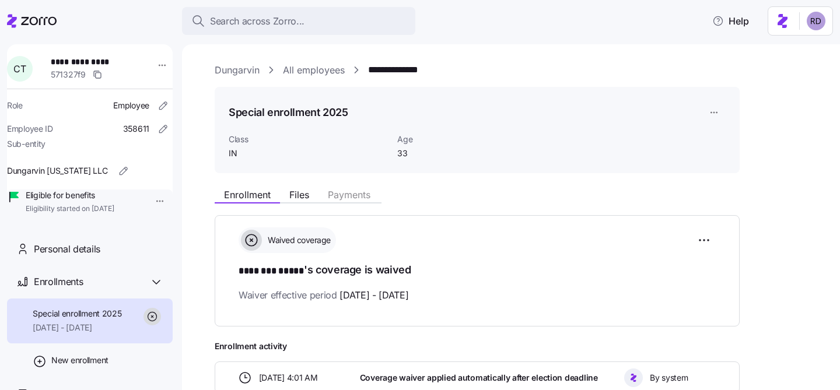
scroll to position [111, 0]
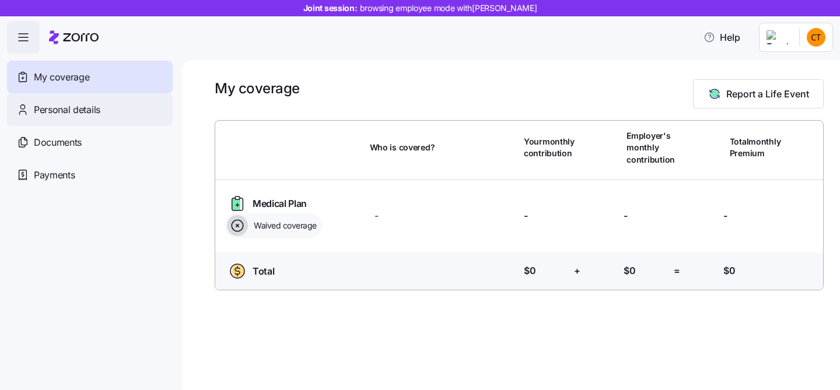
click at [73, 117] on div "Personal details" at bounding box center [90, 109] width 166 height 33
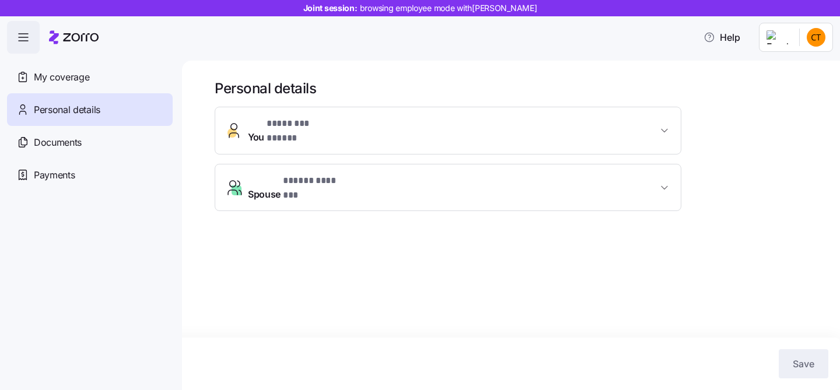
click at [352, 174] on span "Spouse * ***** ******* *" at bounding box center [453, 188] width 410 height 28
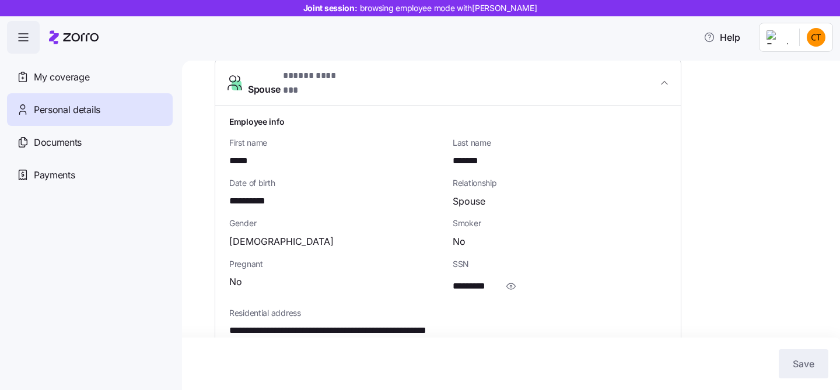
scroll to position [2, 0]
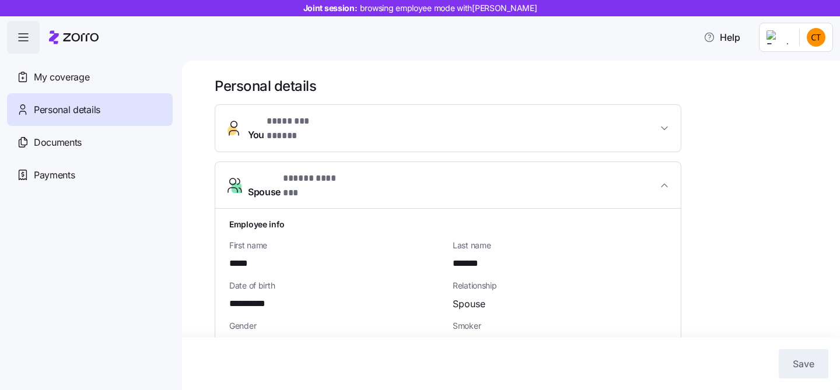
click at [379, 174] on span "Spouse * ***** ******* *" at bounding box center [453, 186] width 410 height 28
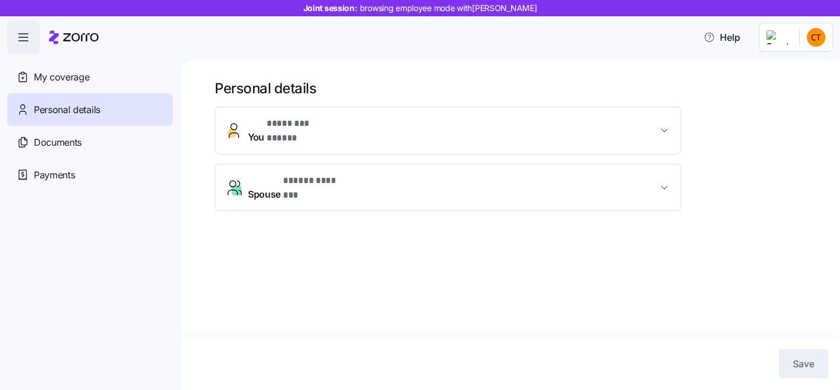
click at [355, 132] on span "You * ******** ***** *" at bounding box center [453, 131] width 410 height 28
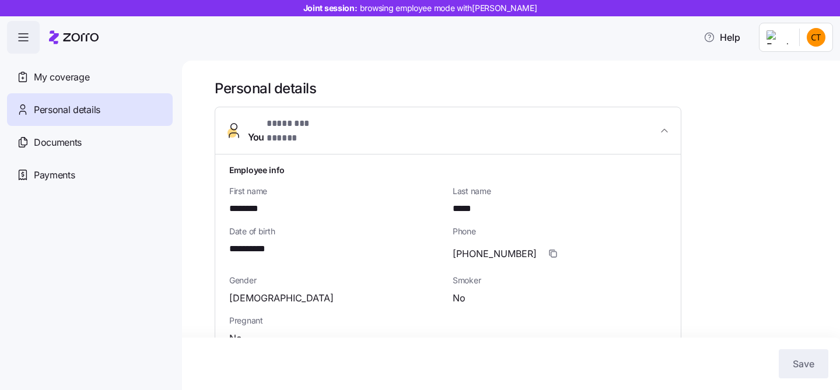
click at [355, 132] on span "You * ******** ***** *" at bounding box center [453, 131] width 410 height 28
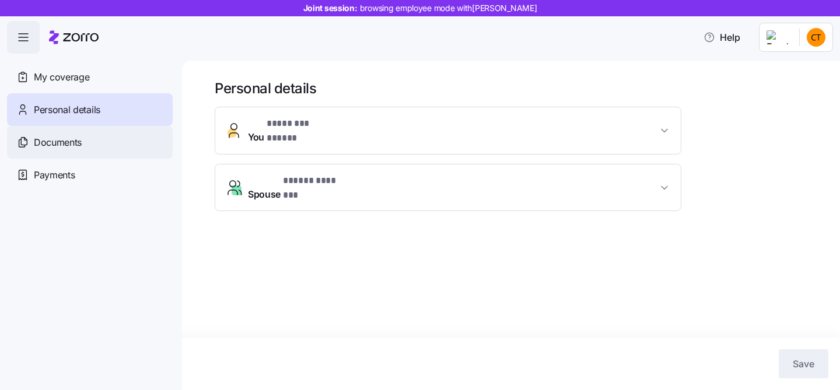
click at [104, 145] on div "Documents" at bounding box center [90, 142] width 166 height 33
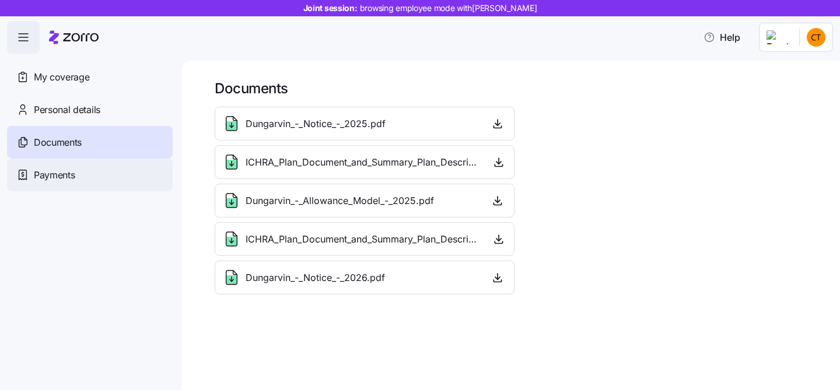
click at [104, 176] on div "Payments" at bounding box center [90, 175] width 166 height 33
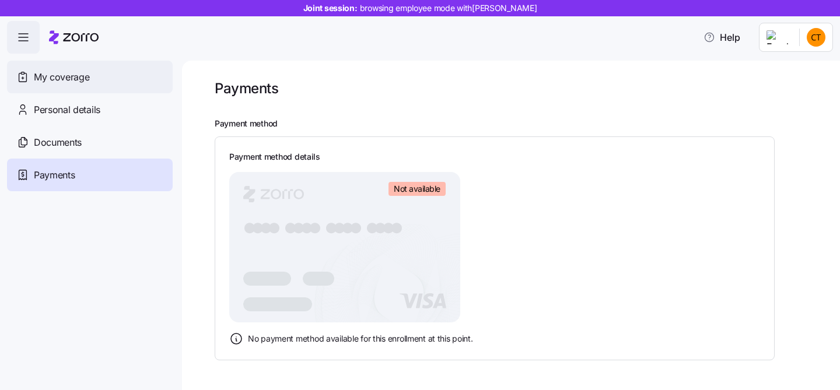
click at [85, 89] on div "My coverage" at bounding box center [90, 77] width 166 height 33
